Goal: Transaction & Acquisition: Subscribe to service/newsletter

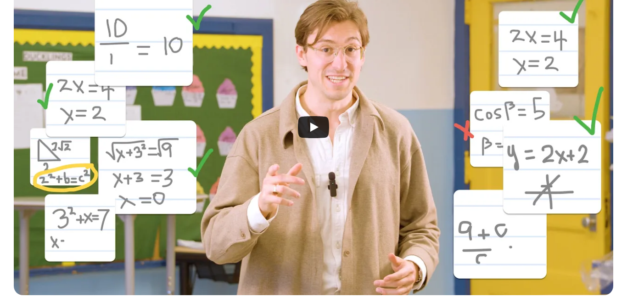
scroll to position [290, 0]
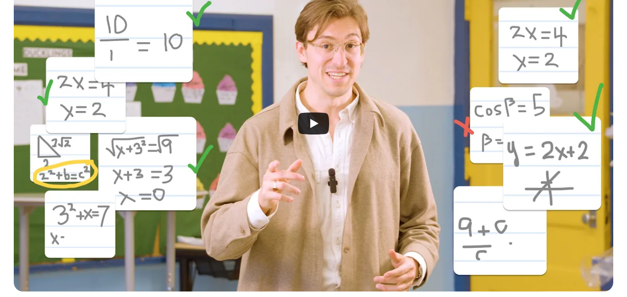
click at [180, 180] on div at bounding box center [313, 123] width 599 height 336
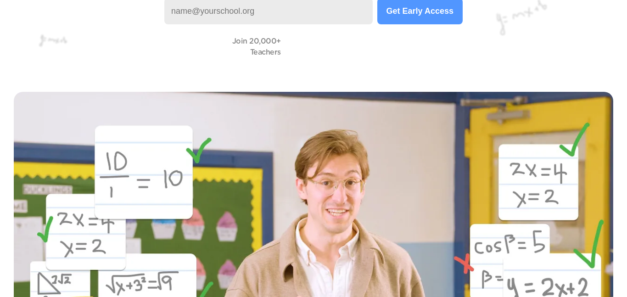
scroll to position [160, 0]
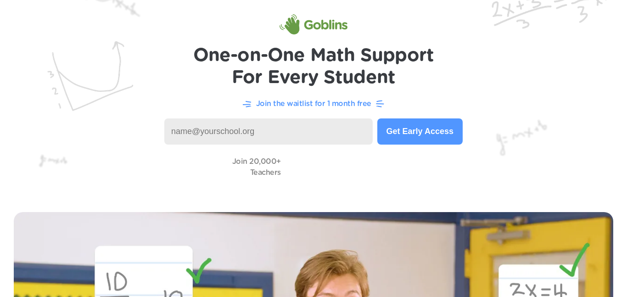
scroll to position [0, 0]
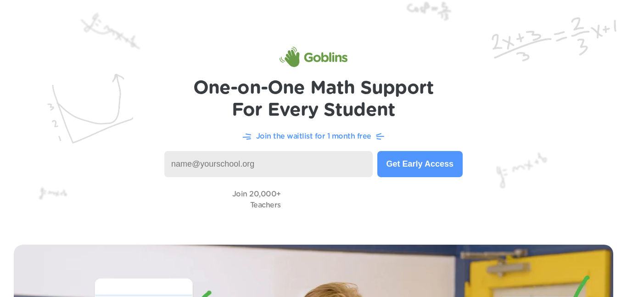
click at [307, 160] on input at bounding box center [268, 164] width 208 height 26
click at [251, 171] on input "dcove958@dvusd.org@learner.org" at bounding box center [268, 164] width 208 height 26
type input "dcove958@dvusd.org@learner.org"
click at [420, 160] on button "Get Early Access" at bounding box center [419, 164] width 85 height 26
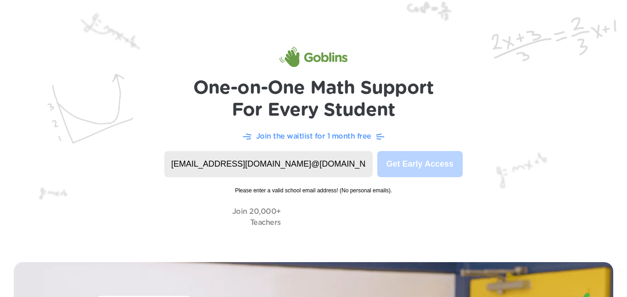
click at [368, 166] on input "dcove958@dvusd.org@learner.org" at bounding box center [268, 164] width 208 height 26
click at [298, 209] on video at bounding box center [331, 217] width 92 height 26
